Goal: Find specific page/section: Find specific page/section

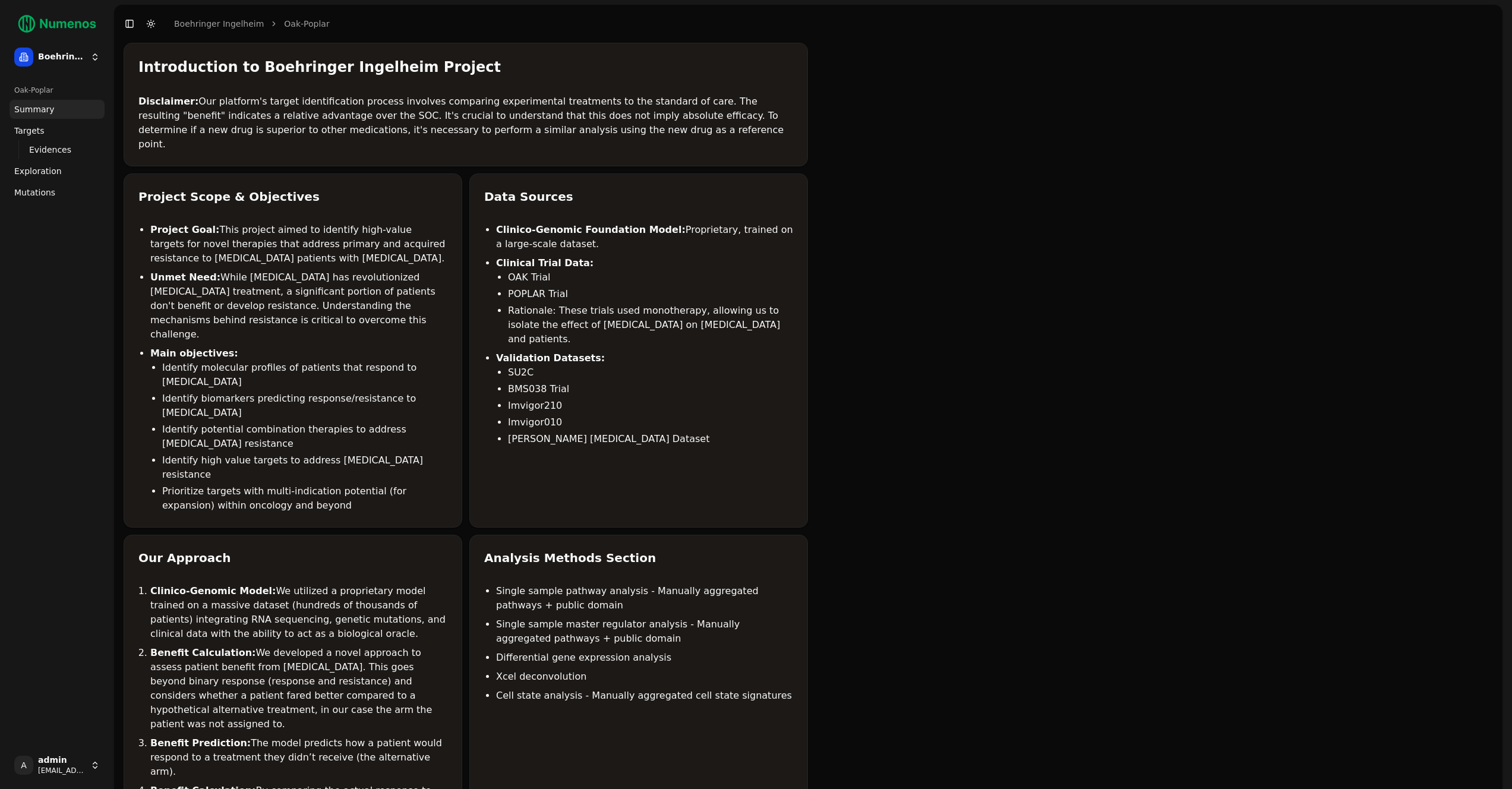
click at [31, 198] on span "Mutations" at bounding box center [35, 192] width 41 height 12
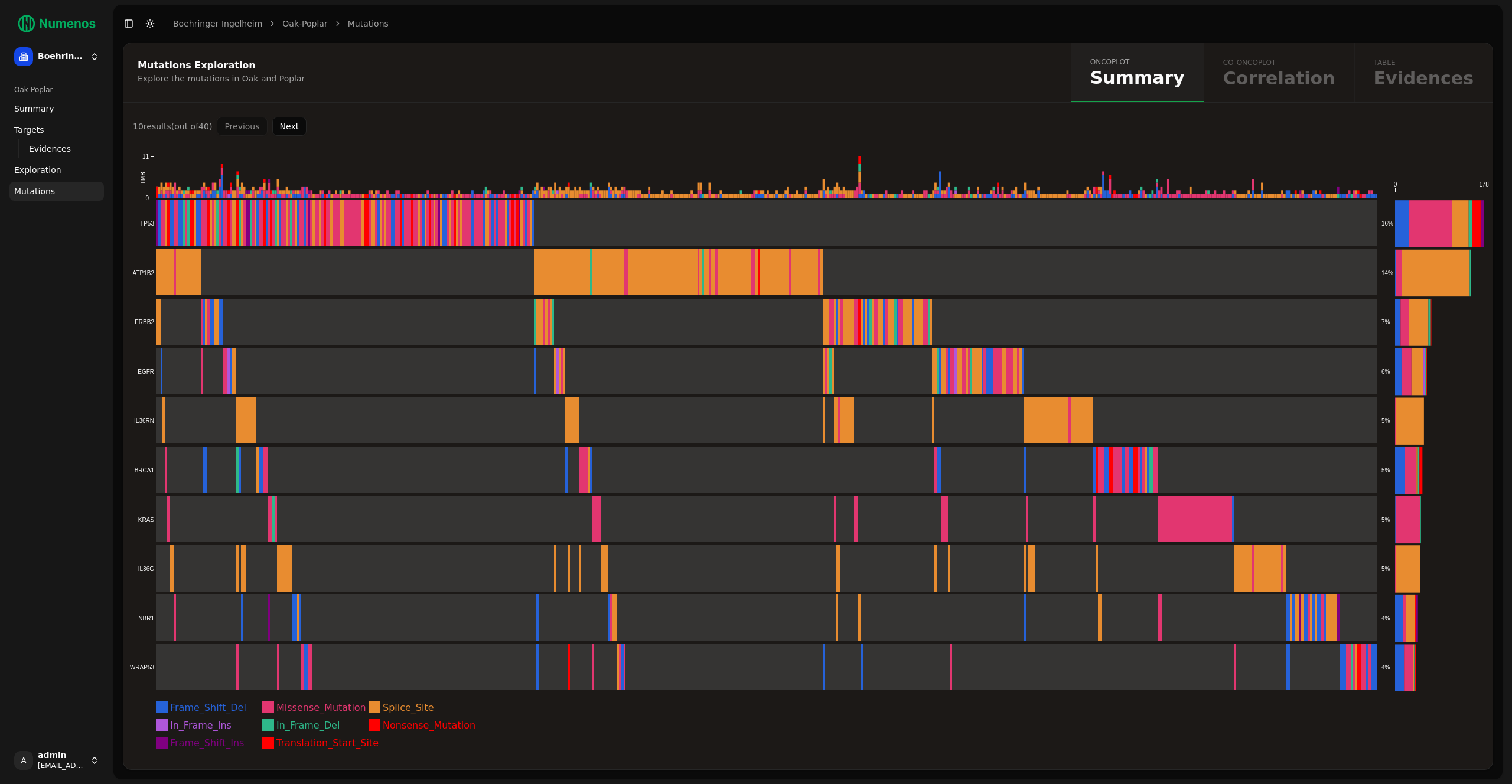
click at [298, 129] on button "Next" at bounding box center [289, 126] width 35 height 19
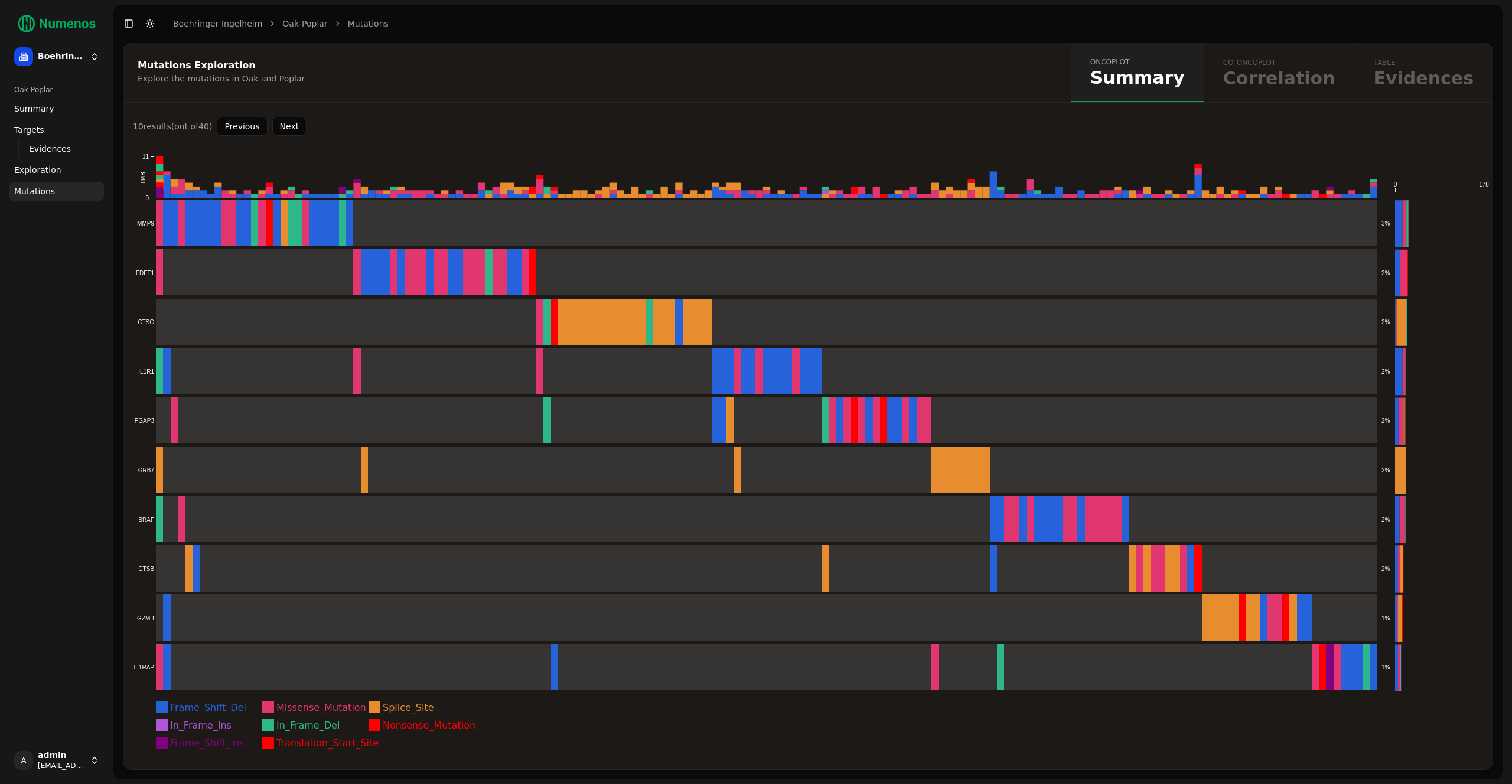
click at [296, 130] on button "Next" at bounding box center [289, 126] width 35 height 19
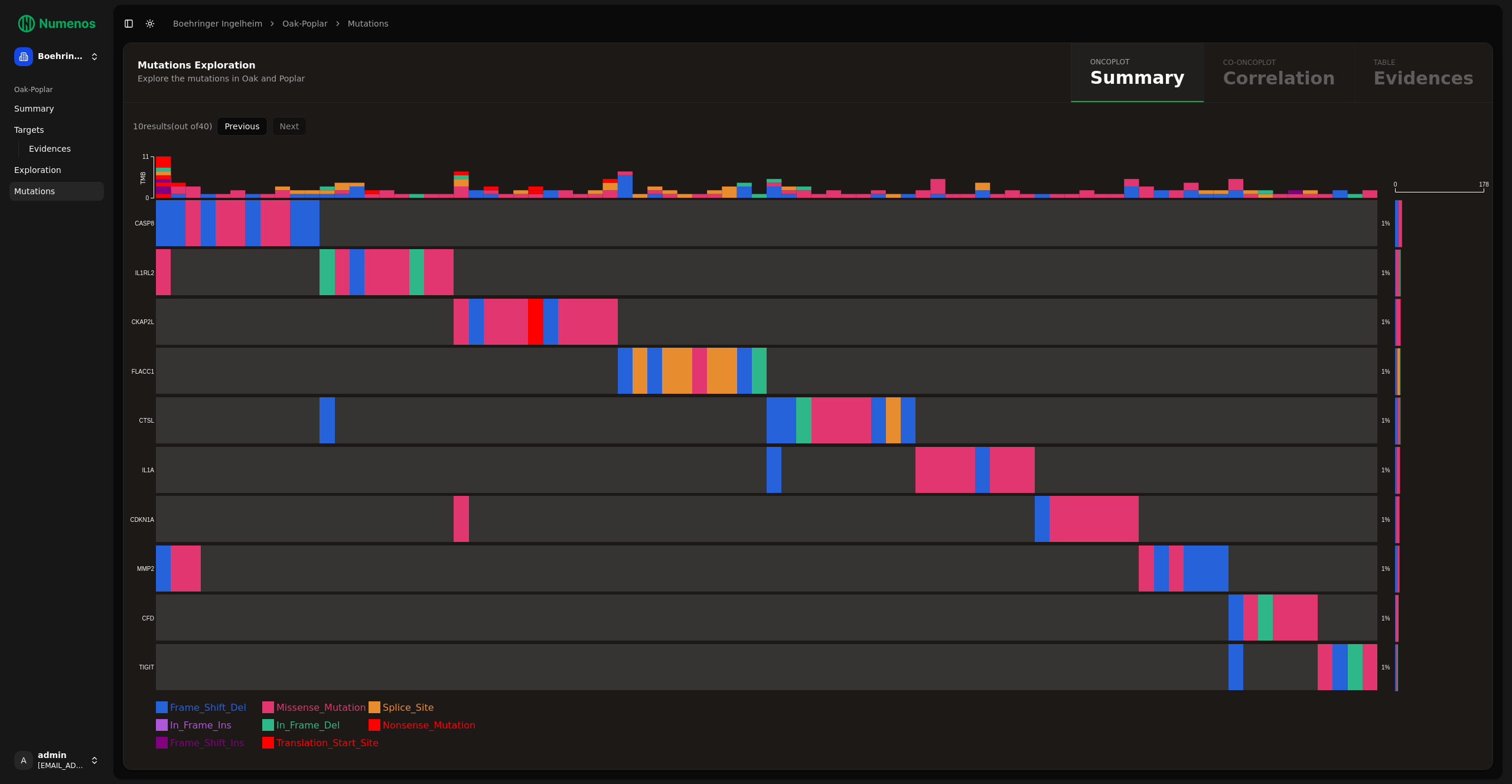
click at [295, 130] on div "Previous Next" at bounding box center [261, 126] width 90 height 19
click at [78, 177] on link "Exploration" at bounding box center [56, 169] width 94 height 19
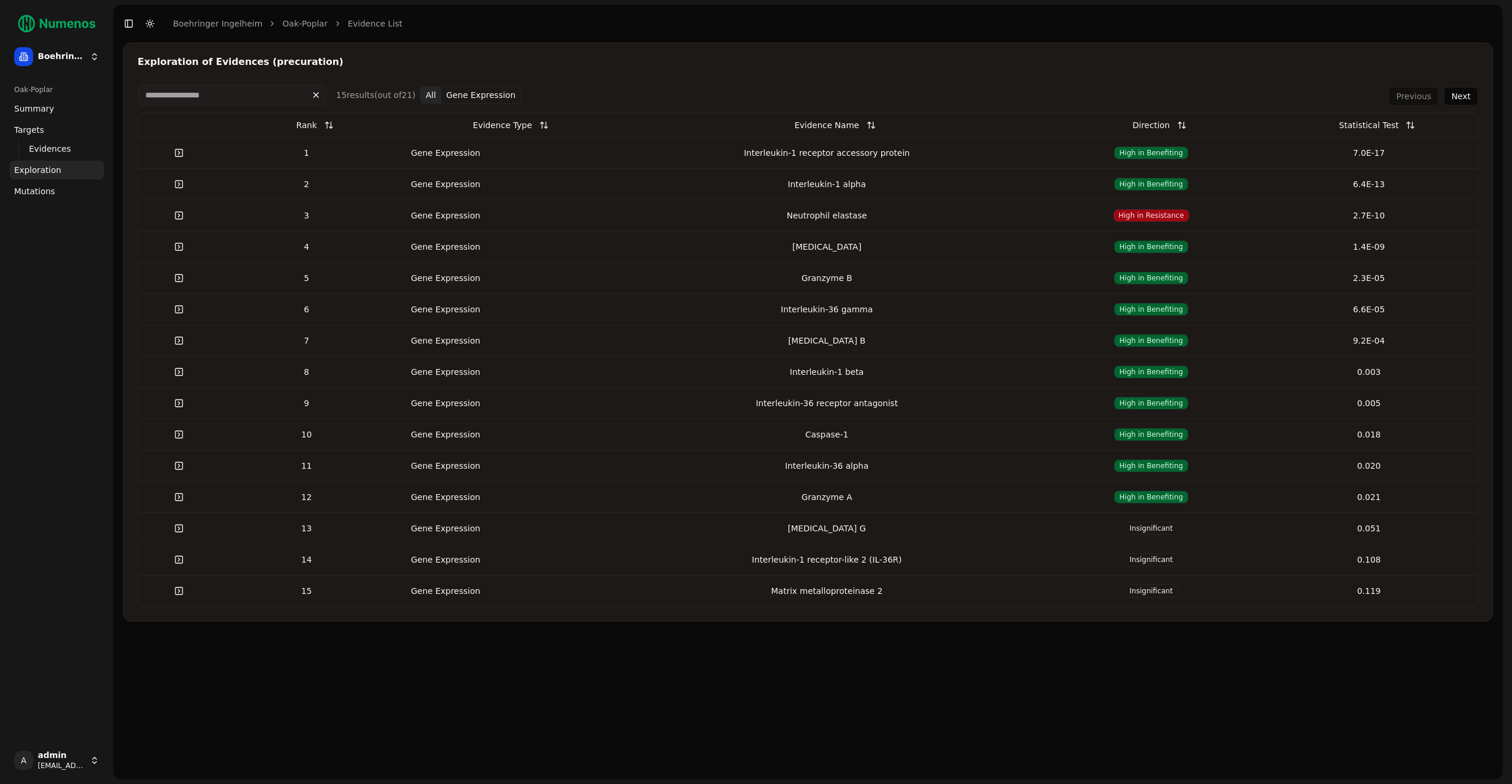
click at [39, 190] on span "Mutations" at bounding box center [35, 191] width 41 height 12
